Goal: Find specific page/section: Find specific page/section

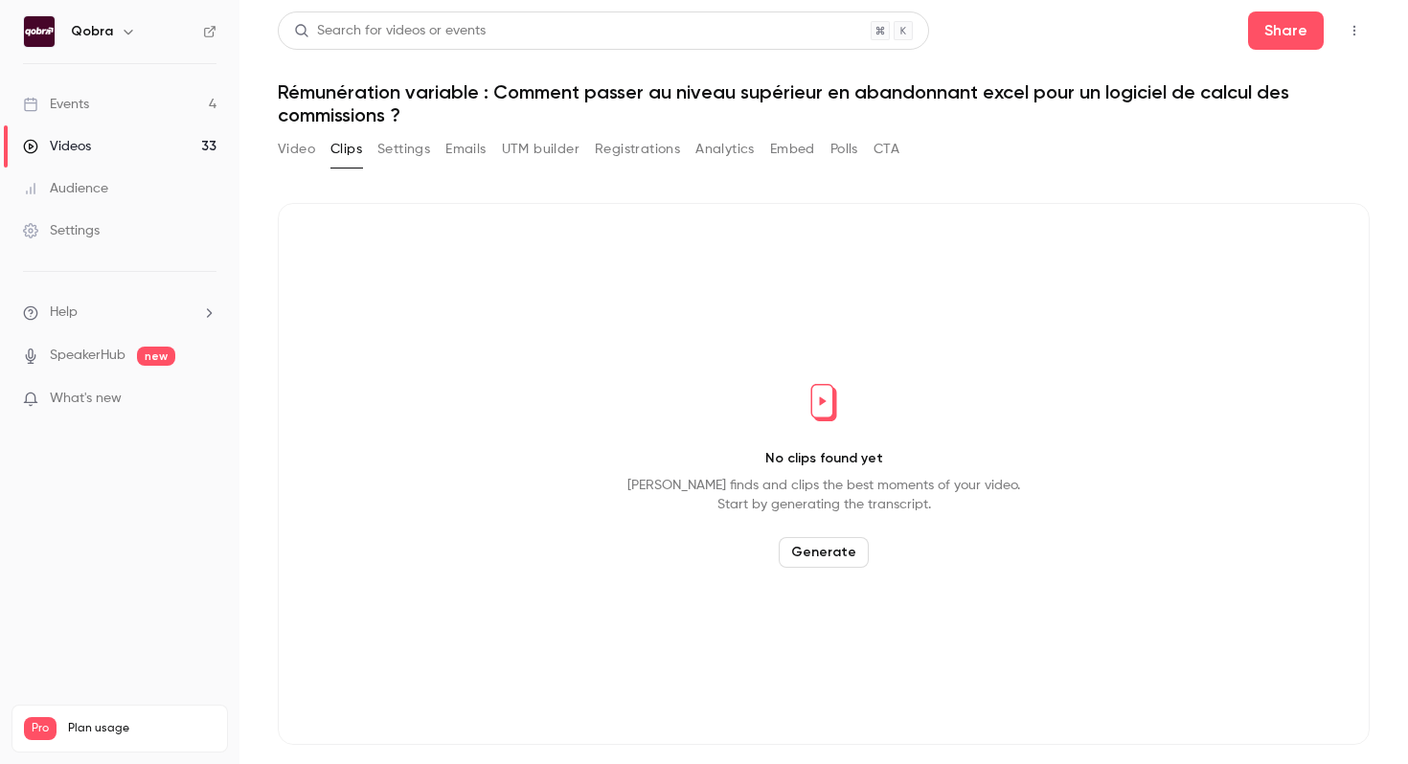
click at [233, 106] on link "Events 4" at bounding box center [119, 104] width 239 height 42
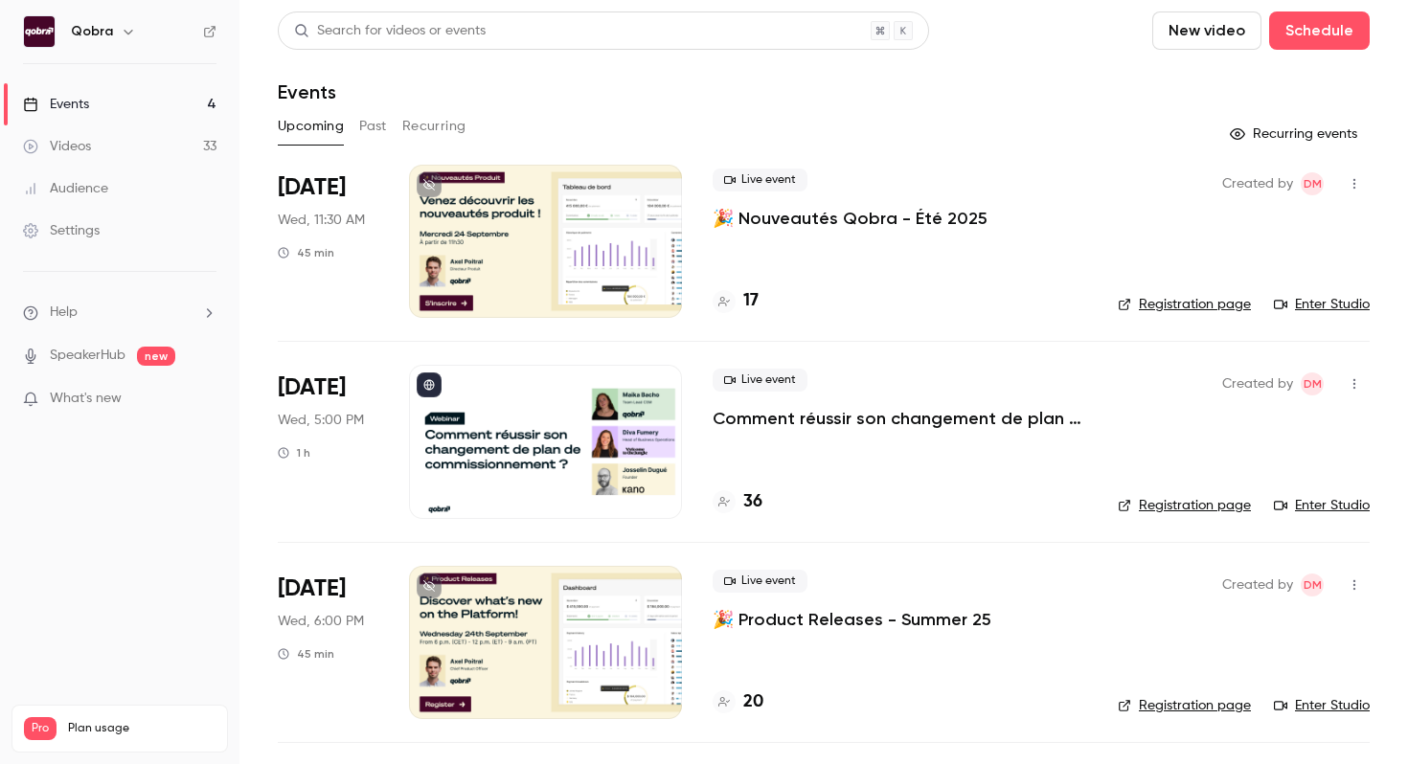
scroll to position [8, 0]
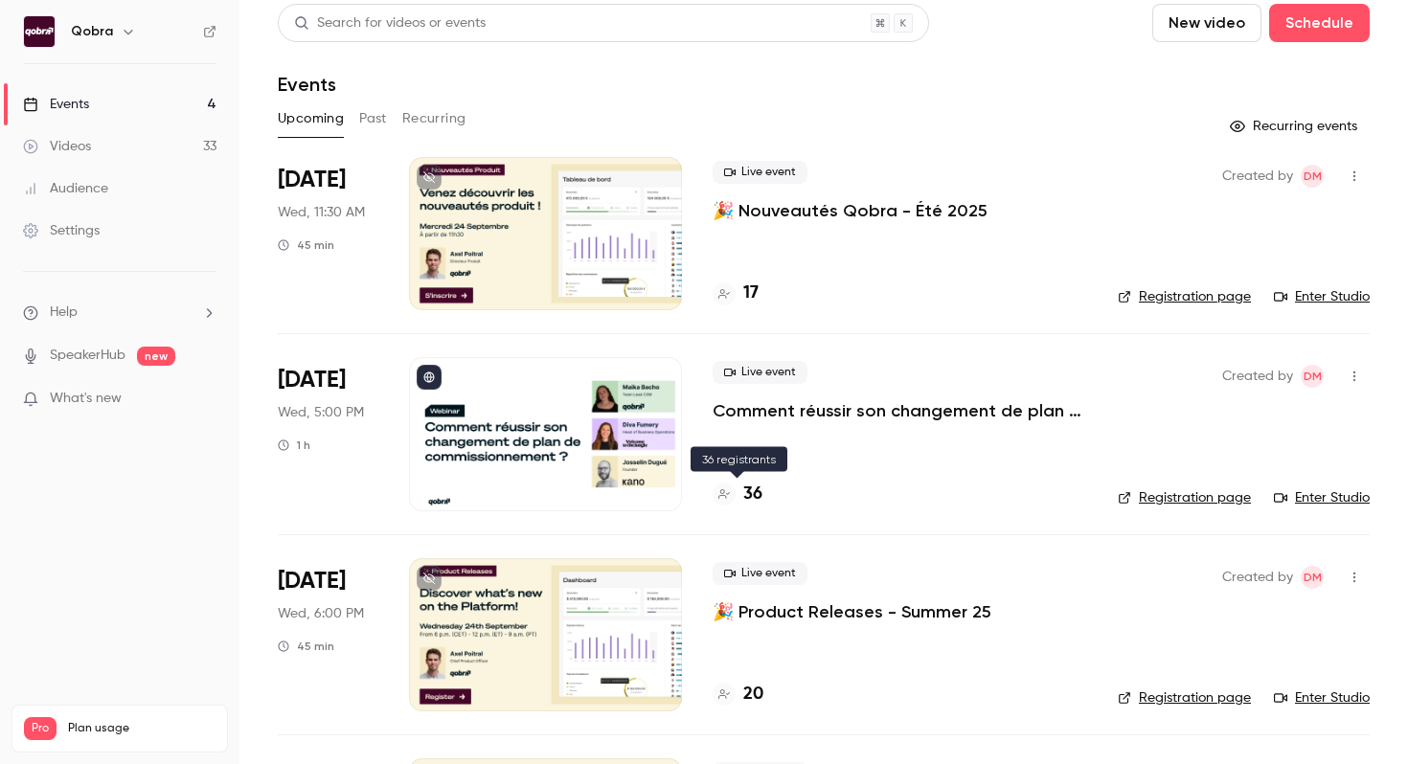
click at [756, 493] on h4 "36" at bounding box center [752, 495] width 19 height 26
